Goal: Information Seeking & Learning: Learn about a topic

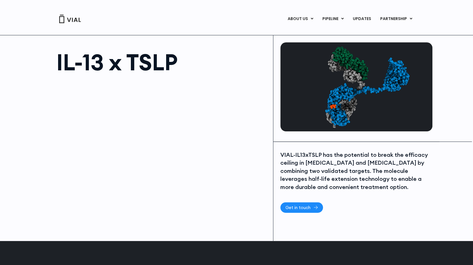
click at [302, 206] on span "Get in touch" at bounding box center [297, 207] width 25 height 4
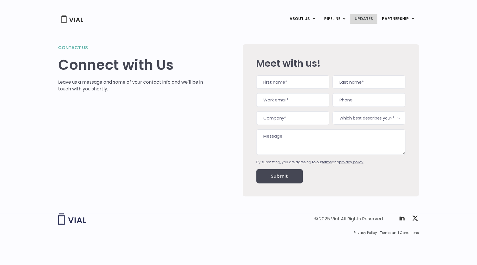
click at [361, 19] on link "UPDATES" at bounding box center [363, 19] width 27 height 10
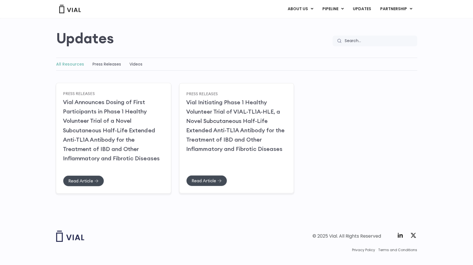
scroll to position [49, 0]
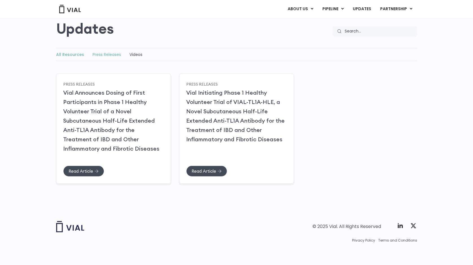
click at [107, 52] on link "Press Releases" at bounding box center [106, 55] width 28 height 6
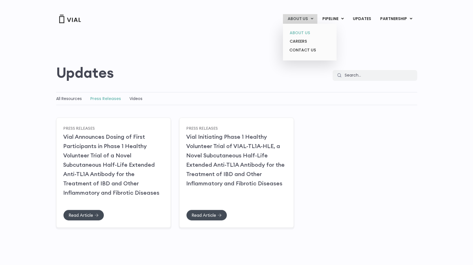
click at [298, 32] on link "ABOUT US" at bounding box center [309, 32] width 49 height 9
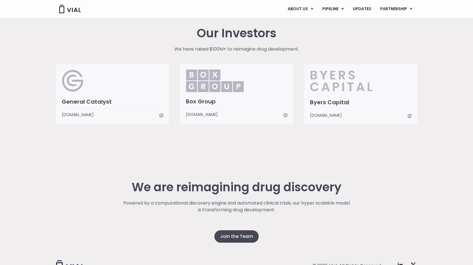
scroll to position [1388, 0]
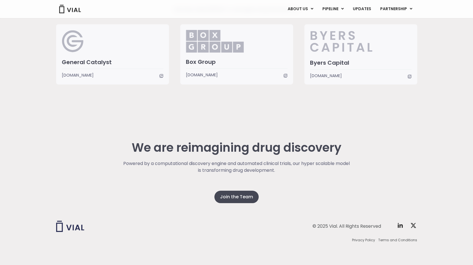
click at [324, 76] on span "www.byerscap.com" at bounding box center [326, 75] width 32 height 6
click at [202, 74] on span "www.boxgroup.com" at bounding box center [202, 75] width 32 height 6
click at [91, 72] on span "www.generalcatalyst.com" at bounding box center [78, 75] width 32 height 6
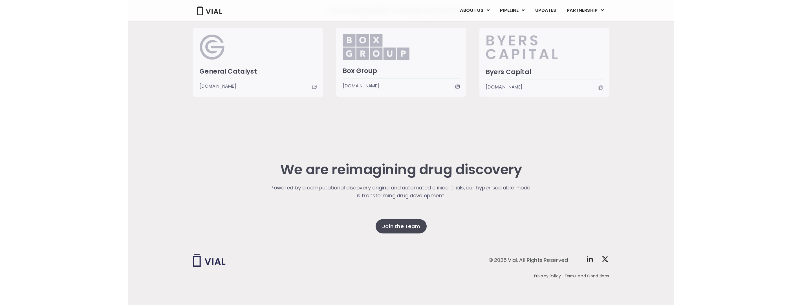
scroll to position [1342, 0]
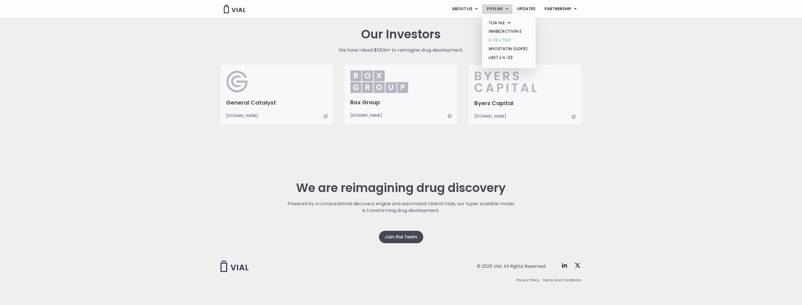
click at [473, 39] on link "IL-13 x TSLP" at bounding box center [508, 40] width 49 height 9
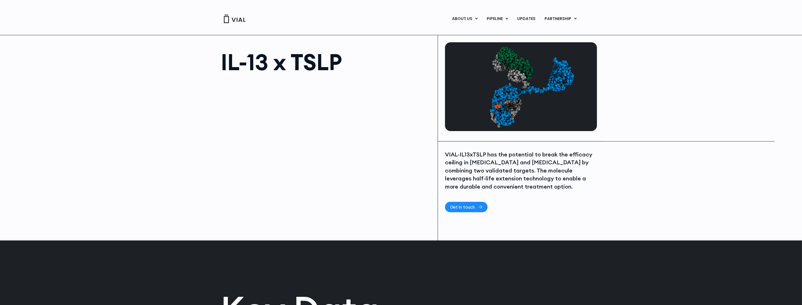
click at [461, 206] on span "Get in touch" at bounding box center [462, 207] width 25 height 4
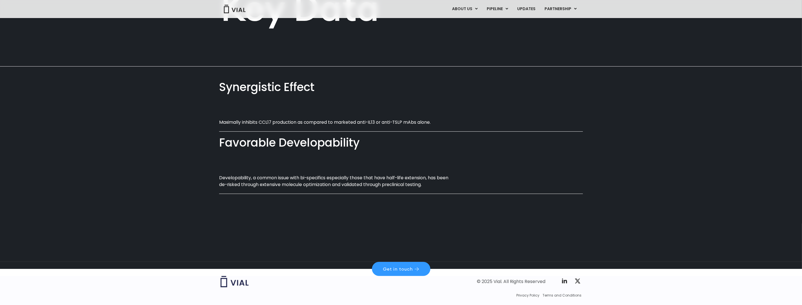
scroll to position [293, 0]
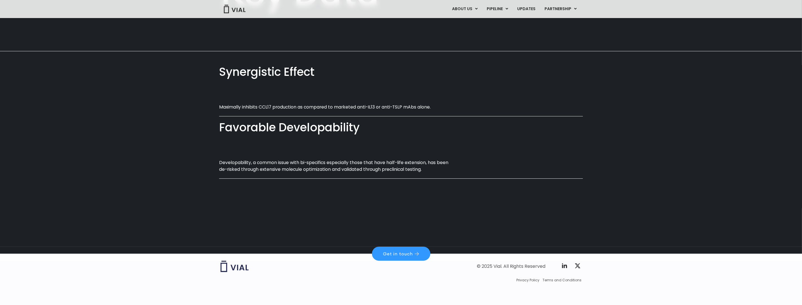
drag, startPoint x: 221, startPoint y: 164, endPoint x: 375, endPoint y: 164, distance: 154.5
click at [375, 164] on p "Developability, a common issue with bi-specifics especially those that have hal…" at bounding box center [337, 165] width 236 height 13
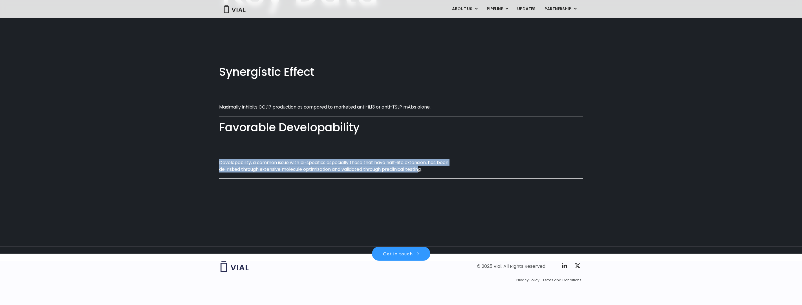
drag, startPoint x: 418, startPoint y: 170, endPoint x: 196, endPoint y: 165, distance: 221.4
click at [196, 165] on div "Synergistic Effect Maximally inhibits CCL17 production as compared to marketed …" at bounding box center [401, 117] width 802 height 132
drag, startPoint x: 422, startPoint y: 169, endPoint x: 214, endPoint y: 160, distance: 208.3
click at [214, 160] on div "Synergistic Effect Maximally inhibits CCL17 production as compared to marketed …" at bounding box center [401, 117] width 802 height 132
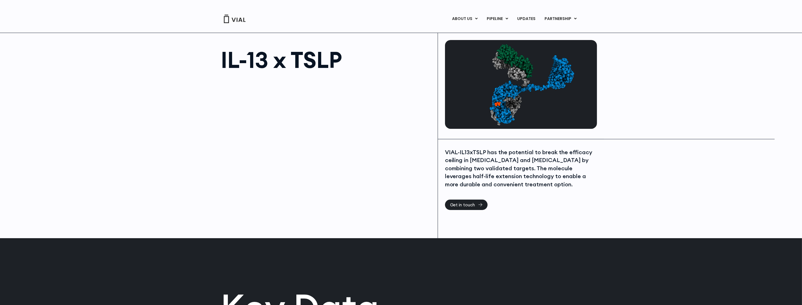
scroll to position [0, 0]
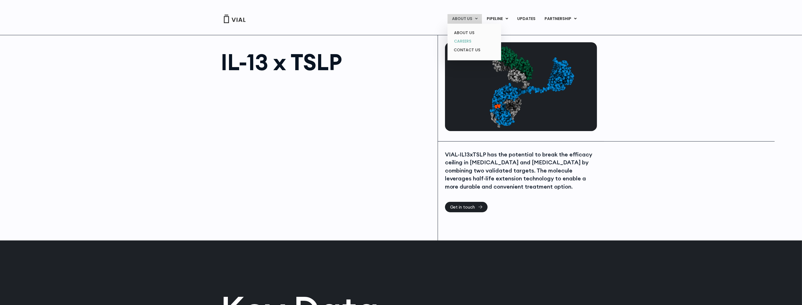
click at [463, 41] on link "CAREERS" at bounding box center [474, 41] width 49 height 9
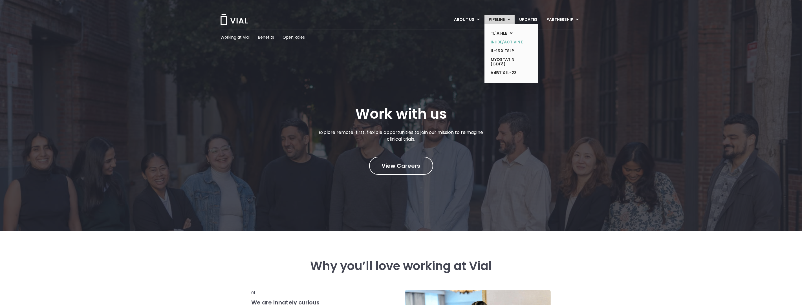
click at [501, 44] on link "INHBE/ACTIVIN E" at bounding box center [506, 42] width 41 height 9
